Goal: Information Seeking & Learning: Learn about a topic

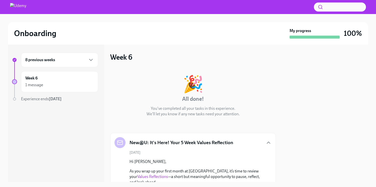
scroll to position [125, 0]
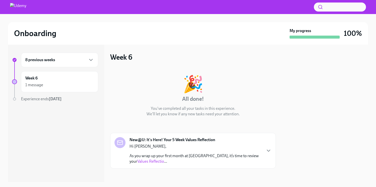
scroll to position [3, 0]
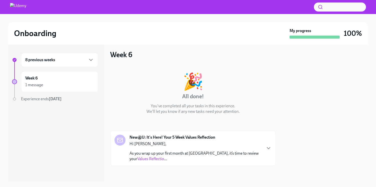
click at [155, 148] on div "Hi Juan David, As you wrap up your first month at Udemy, it’s time to review yo…" at bounding box center [196, 151] width 132 height 21
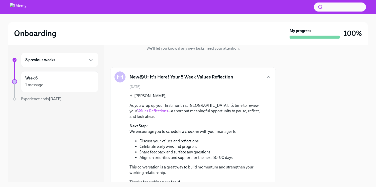
scroll to position [0, 0]
